Goal: Information Seeking & Learning: Learn about a topic

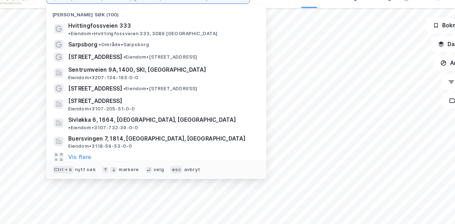
click at [237, 13] on input at bounding box center [156, 9] width 175 height 11
paste input "832/39"
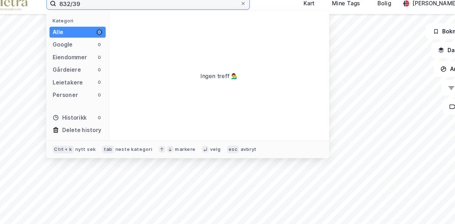
click at [178, 14] on input "832/39" at bounding box center [152, 9] width 166 height 11
click at [84, 9] on input "832/39" at bounding box center [152, 9] width 166 height 11
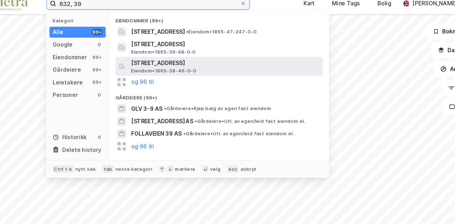
type input "832, 39"
click at [295, 70] on div "[STREET_ADDRESS] Eiendom • 1865-38-46-0-0" at bounding box center [223, 66] width 172 height 14
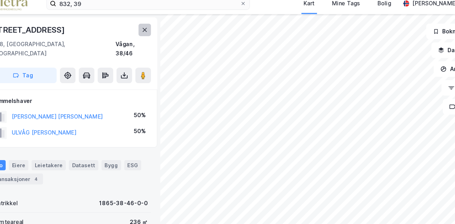
click at [149, 33] on icon at bounding box center [150, 34] width 4 height 4
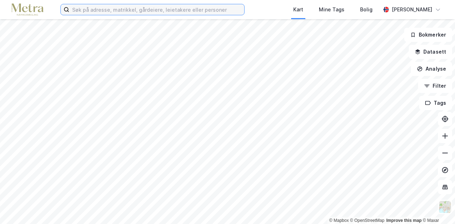
click at [119, 8] on input at bounding box center [156, 9] width 175 height 11
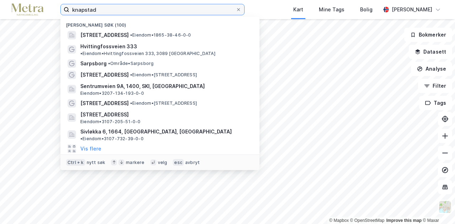
type input "knapstad"
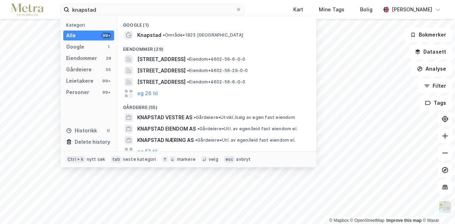
click at [144, 29] on div "Google (1)" at bounding box center [216, 23] width 199 height 13
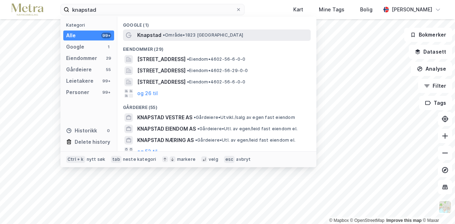
click at [141, 36] on span "Knapstad" at bounding box center [149, 35] width 24 height 9
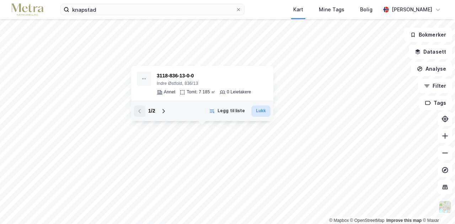
click at [263, 113] on button "Lukk" at bounding box center [260, 111] width 19 height 11
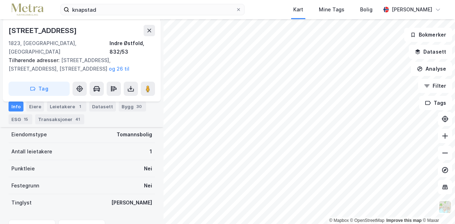
scroll to position [155, 0]
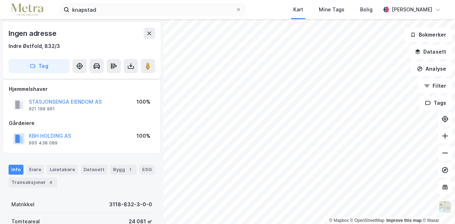
scroll to position [155, 0]
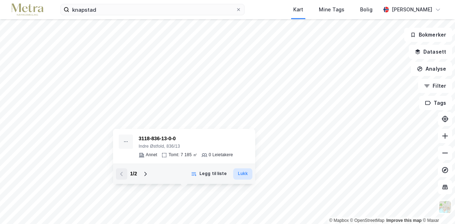
click at [245, 177] on button "Lukk" at bounding box center [242, 173] width 19 height 11
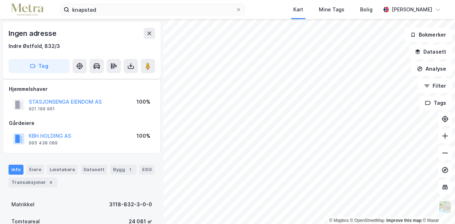
scroll to position [155, 0]
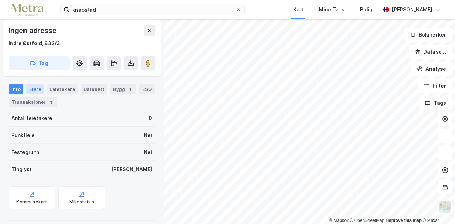
click at [36, 89] on div "Eiere" at bounding box center [35, 90] width 18 height 10
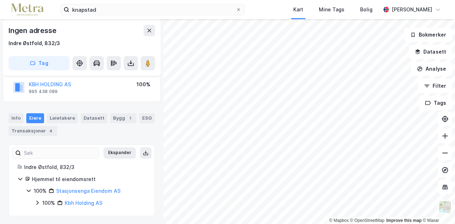
scroll to position [52, 0]
click at [60, 118] on div "Leietakere" at bounding box center [62, 118] width 31 height 10
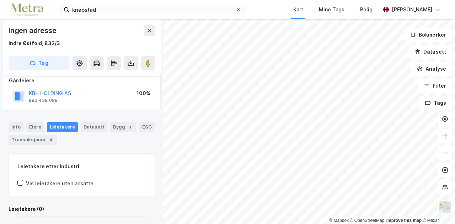
scroll to position [52, 0]
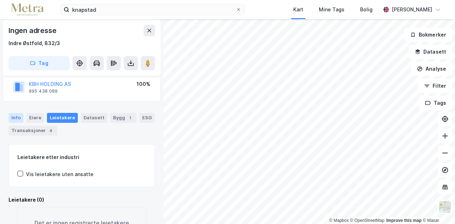
click at [19, 118] on div "Info" at bounding box center [16, 118] width 15 height 10
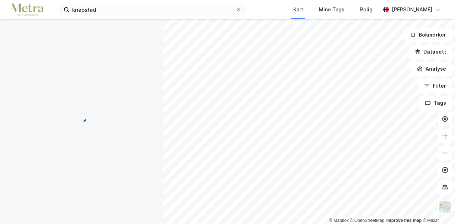
scroll to position [2, 0]
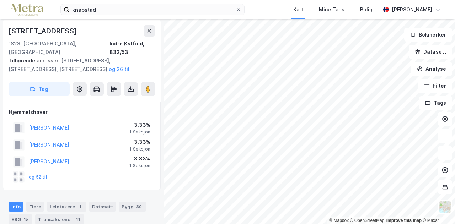
scroll to position [2, 0]
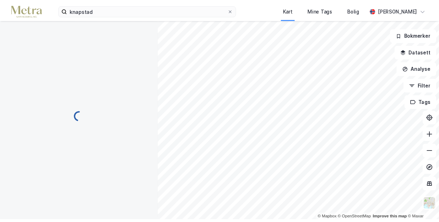
scroll to position [2, 0]
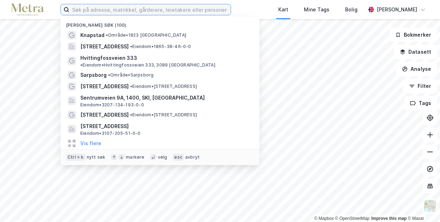
click at [91, 11] on input at bounding box center [149, 9] width 161 height 11
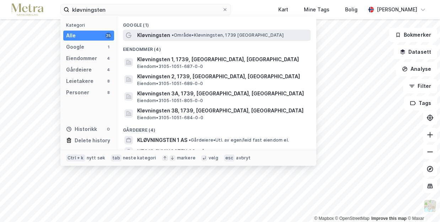
click at [135, 33] on div "Kløvningsten • Område • Kløvningsten, 1739 Borgenhaugen" at bounding box center [217, 35] width 188 height 11
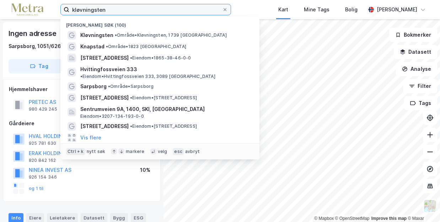
drag, startPoint x: 113, startPoint y: 11, endPoint x: 58, endPoint y: 6, distance: 54.6
click at [58, 6] on div "kløvningsten Nylige søk (100) Kløvningsten • Område • Kløvningsten, 1739 Borgen…" at bounding box center [220, 9] width 440 height 19
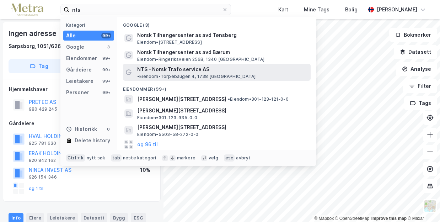
click at [162, 68] on span "NTS - Norsk Trafo service AS" at bounding box center [173, 69] width 72 height 9
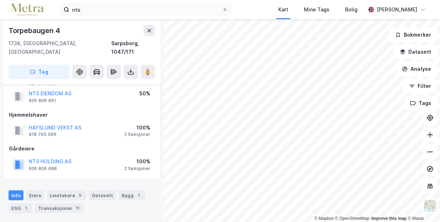
scroll to position [34, 0]
click at [0, 0] on button "NTS HOLDING AS" at bounding box center [0, 0] width 0 height 0
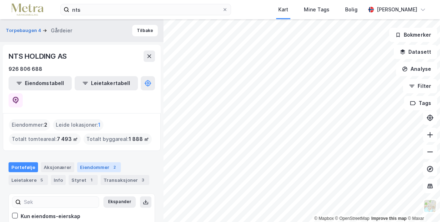
click at [87, 162] on div "Eiendommer 2" at bounding box center [99, 167] width 44 height 10
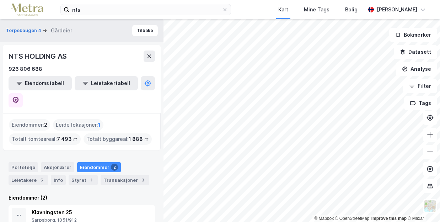
click at [87, 162] on div "Eiendommer 2" at bounding box center [99, 167] width 44 height 10
click at [54, 208] on div "Kløvningsten 25" at bounding box center [84, 212] width 105 height 9
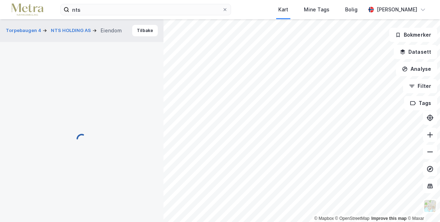
scroll to position [34, 0]
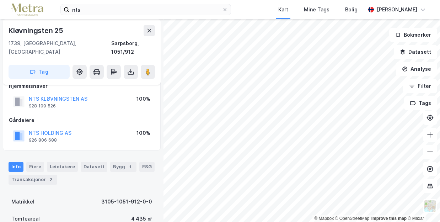
scroll to position [34, 0]
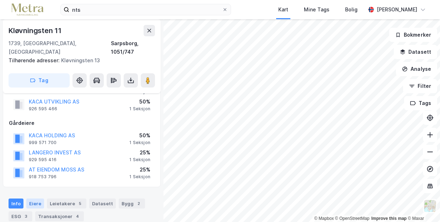
click at [28, 198] on div "Eiere" at bounding box center [35, 203] width 18 height 10
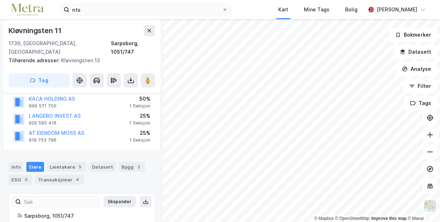
scroll to position [77, 0]
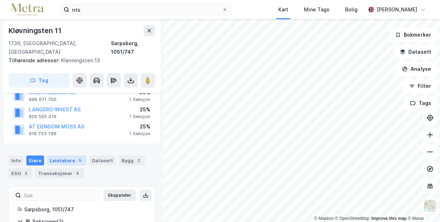
click at [71, 155] on div "Leietakere 5" at bounding box center [66, 160] width 39 height 10
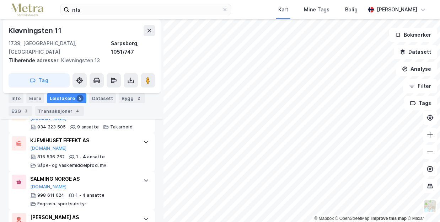
scroll to position [344, 0]
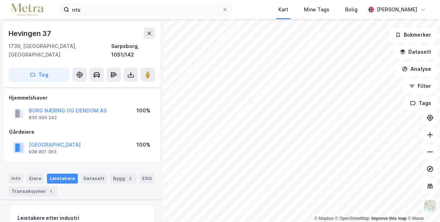
scroll to position [94, 0]
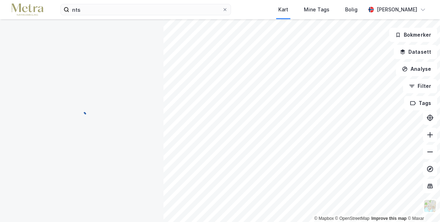
scroll to position [94, 0]
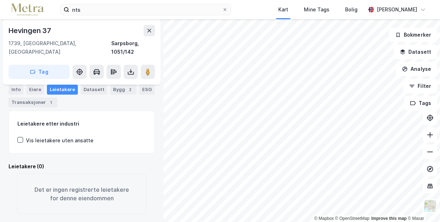
scroll to position [94, 0]
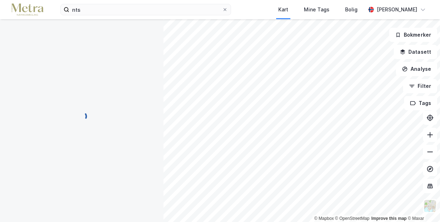
scroll to position [94, 0]
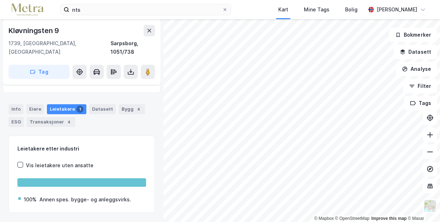
scroll to position [67, 0]
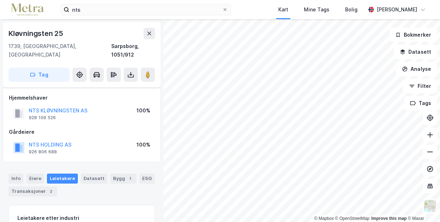
scroll to position [67, 0]
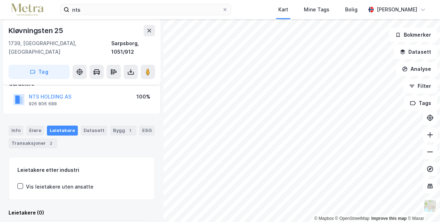
scroll to position [58, 0]
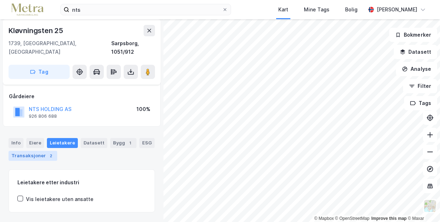
click at [35, 151] on div "Transaksjoner 2" at bounding box center [33, 156] width 49 height 10
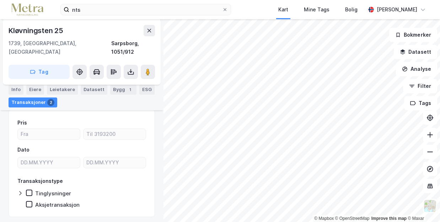
scroll to position [116, 0]
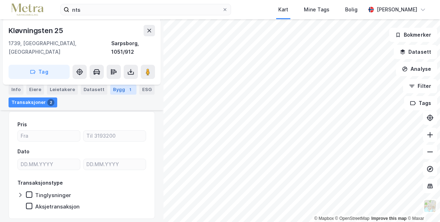
click at [127, 89] on div "1" at bounding box center [130, 89] width 7 height 7
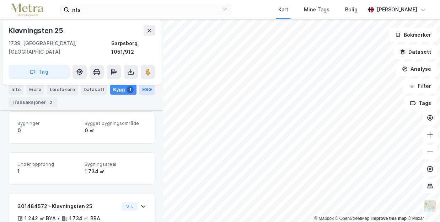
click at [143, 91] on div "ESG" at bounding box center [146, 90] width 15 height 10
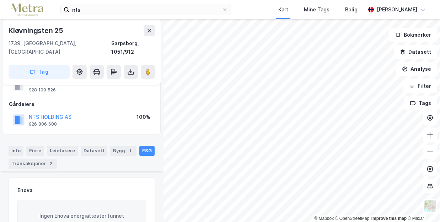
scroll to position [116, 0]
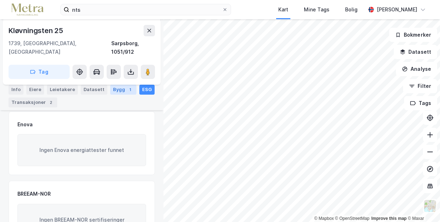
click at [115, 87] on div "Bygg 1" at bounding box center [123, 90] width 26 height 10
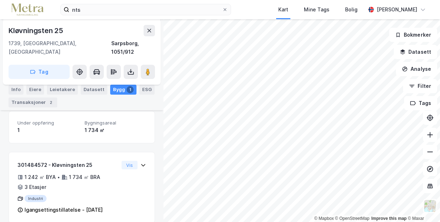
scroll to position [152, 0]
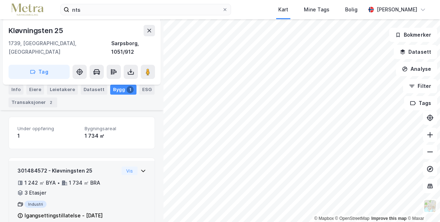
click at [32, 188] on div "3 Etasjer" at bounding box center [36, 192] width 22 height 9
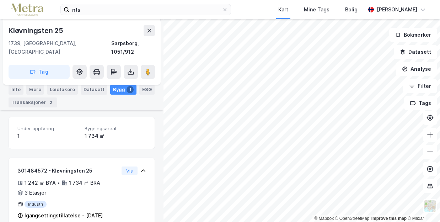
scroll to position [202, 0]
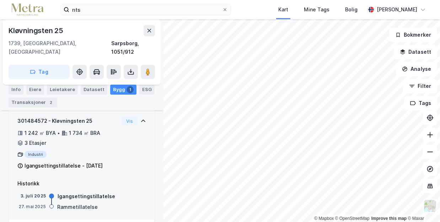
click at [29, 151] on div "Industri" at bounding box center [67, 154] width 101 height 7
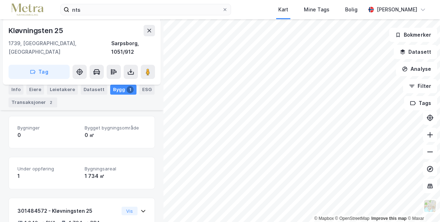
scroll to position [157, 0]
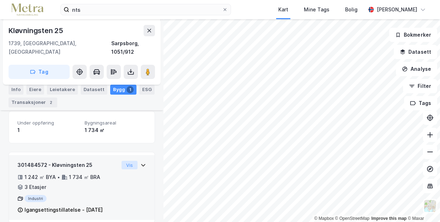
click at [124, 161] on button "Vis" at bounding box center [130, 165] width 16 height 9
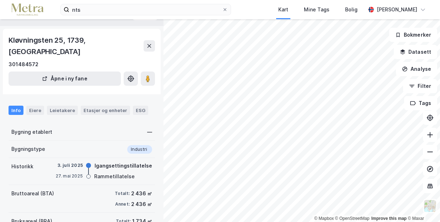
scroll to position [16, 0]
click at [102, 107] on div "Etasjer og enheter" at bounding box center [106, 110] width 44 height 6
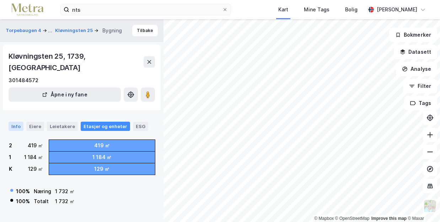
click at [20, 122] on div "Info" at bounding box center [16, 126] width 15 height 9
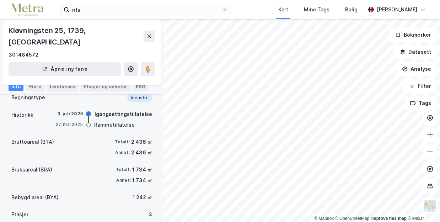
scroll to position [68, 0]
click at [150, 35] on button at bounding box center [149, 36] width 11 height 11
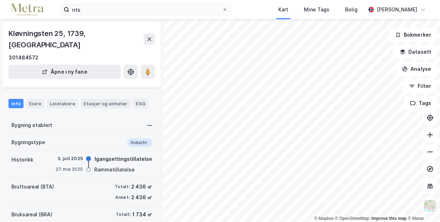
scroll to position [68, 0]
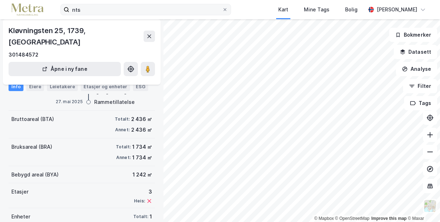
click at [231, 14] on label "nts" at bounding box center [145, 9] width 171 height 11
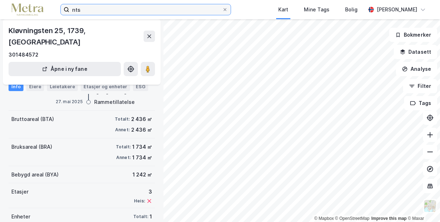
click at [222, 14] on input "nts" at bounding box center [145, 9] width 153 height 11
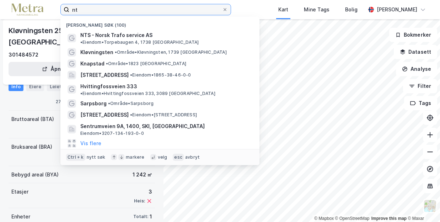
type input "n"
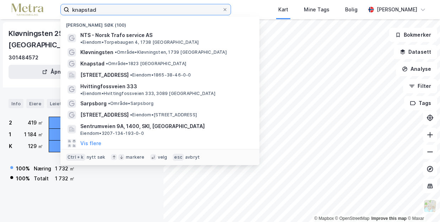
type input "knapstad"
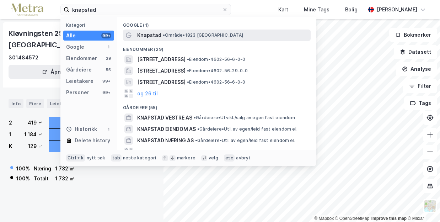
click at [158, 34] on span "Knapstad" at bounding box center [149, 35] width 24 height 9
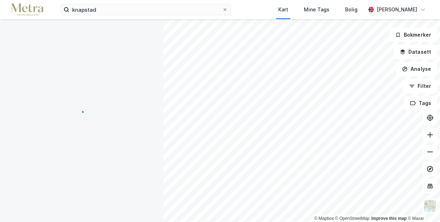
scroll to position [68, 0]
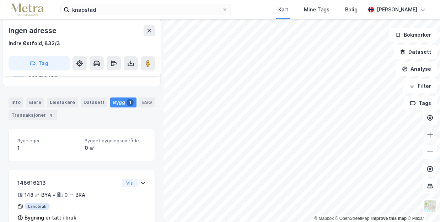
click at [428, 139] on button at bounding box center [430, 135] width 14 height 14
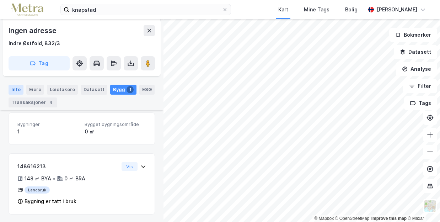
click at [9, 90] on div "Info" at bounding box center [16, 90] width 15 height 10
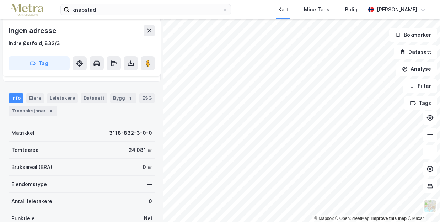
scroll to position [50, 0]
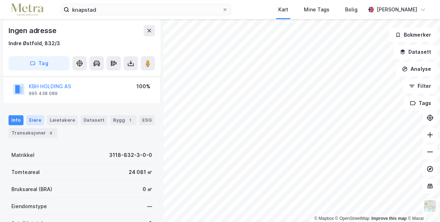
click at [34, 118] on div "Eiere" at bounding box center [35, 120] width 18 height 10
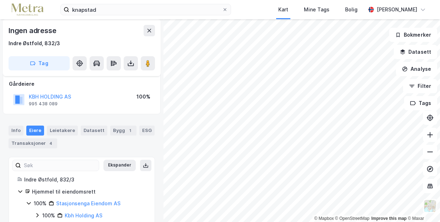
scroll to position [37, 0]
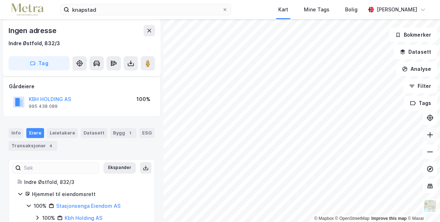
click at [425, 137] on button at bounding box center [430, 135] width 14 height 14
click at [16, 129] on div "Info" at bounding box center [16, 133] width 15 height 10
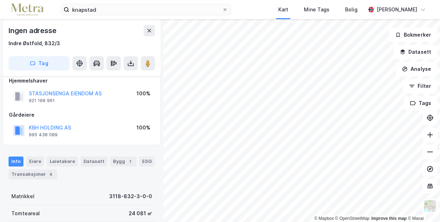
scroll to position [6, 0]
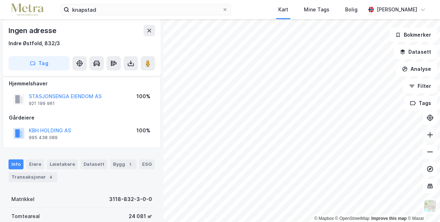
click at [434, 138] on button at bounding box center [430, 135] width 14 height 14
click at [430, 157] on button at bounding box center [430, 152] width 14 height 14
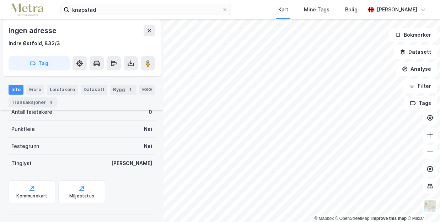
scroll to position [165, 0]
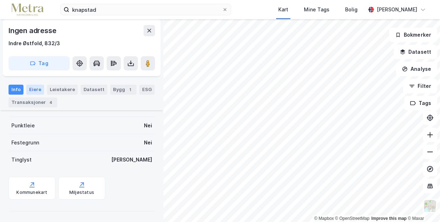
click at [37, 89] on div "Eiere" at bounding box center [35, 90] width 18 height 10
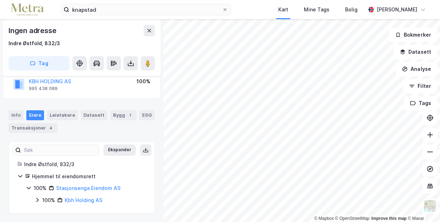
scroll to position [55, 0]
click at [13, 114] on div "Info" at bounding box center [16, 115] width 15 height 10
